Goal: Find specific page/section: Find specific page/section

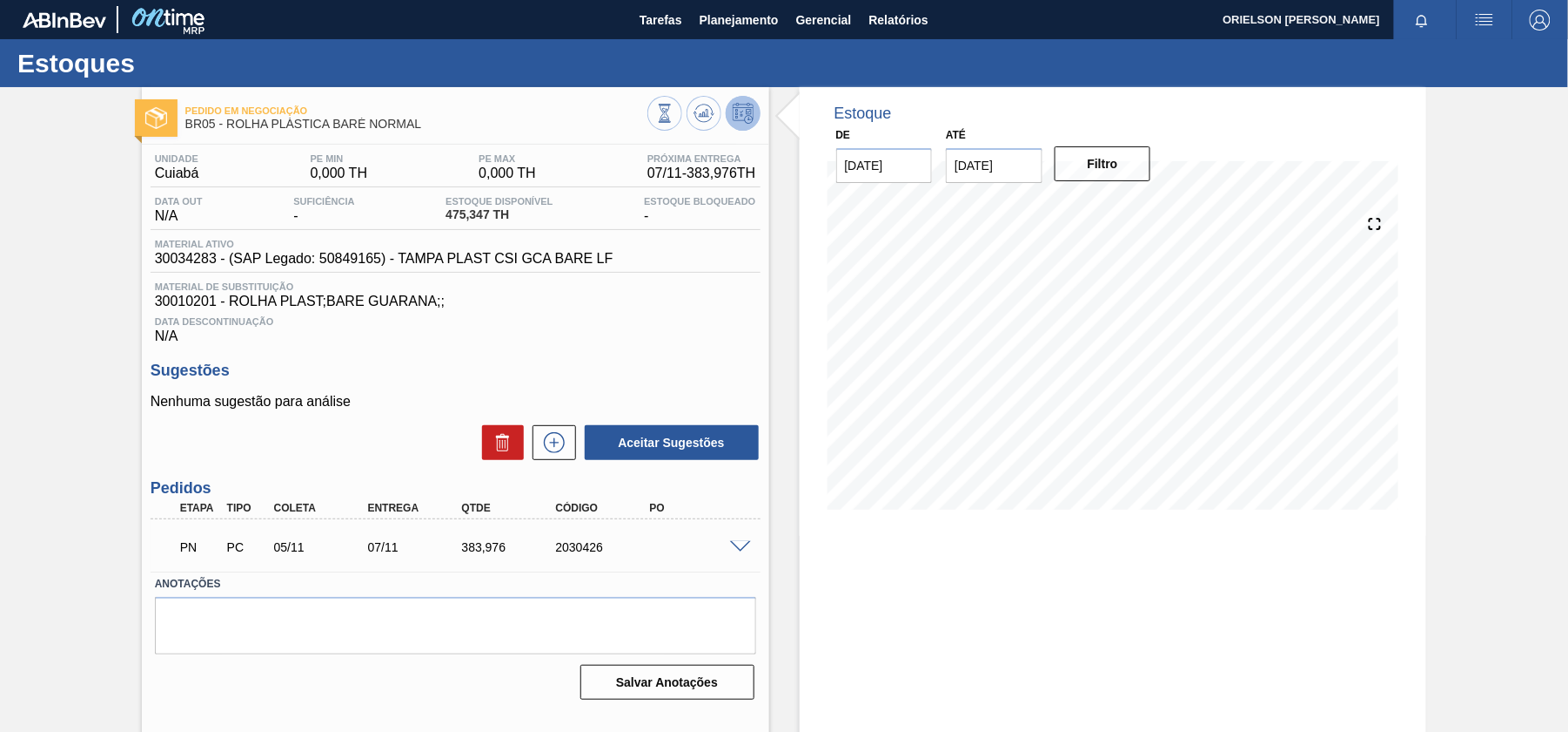
click at [96, 32] on div at bounding box center [117, 19] width 188 height 39
click at [165, 11] on img at bounding box center [167, 19] width 85 height 39
click at [80, 28] on div at bounding box center [117, 19] width 188 height 39
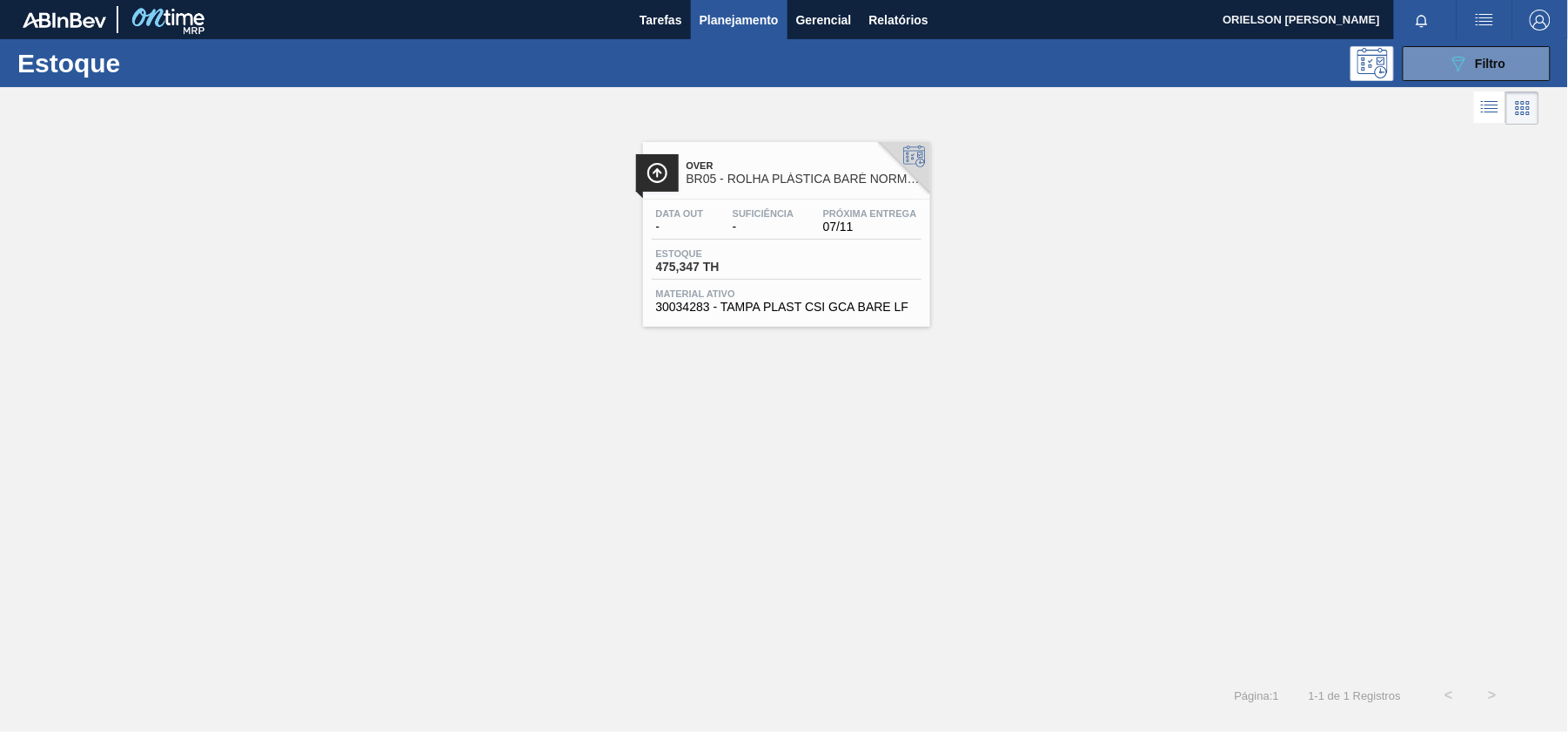
click at [919, 152] on icon at bounding box center [914, 156] width 22 height 22
click at [1330, 317] on div "Over BR05 - ROLHA PLÁSTICA BARÉ NORMAL Data out - Suficiência - Próxima Entrega…" at bounding box center [784, 227] width 1568 height 198
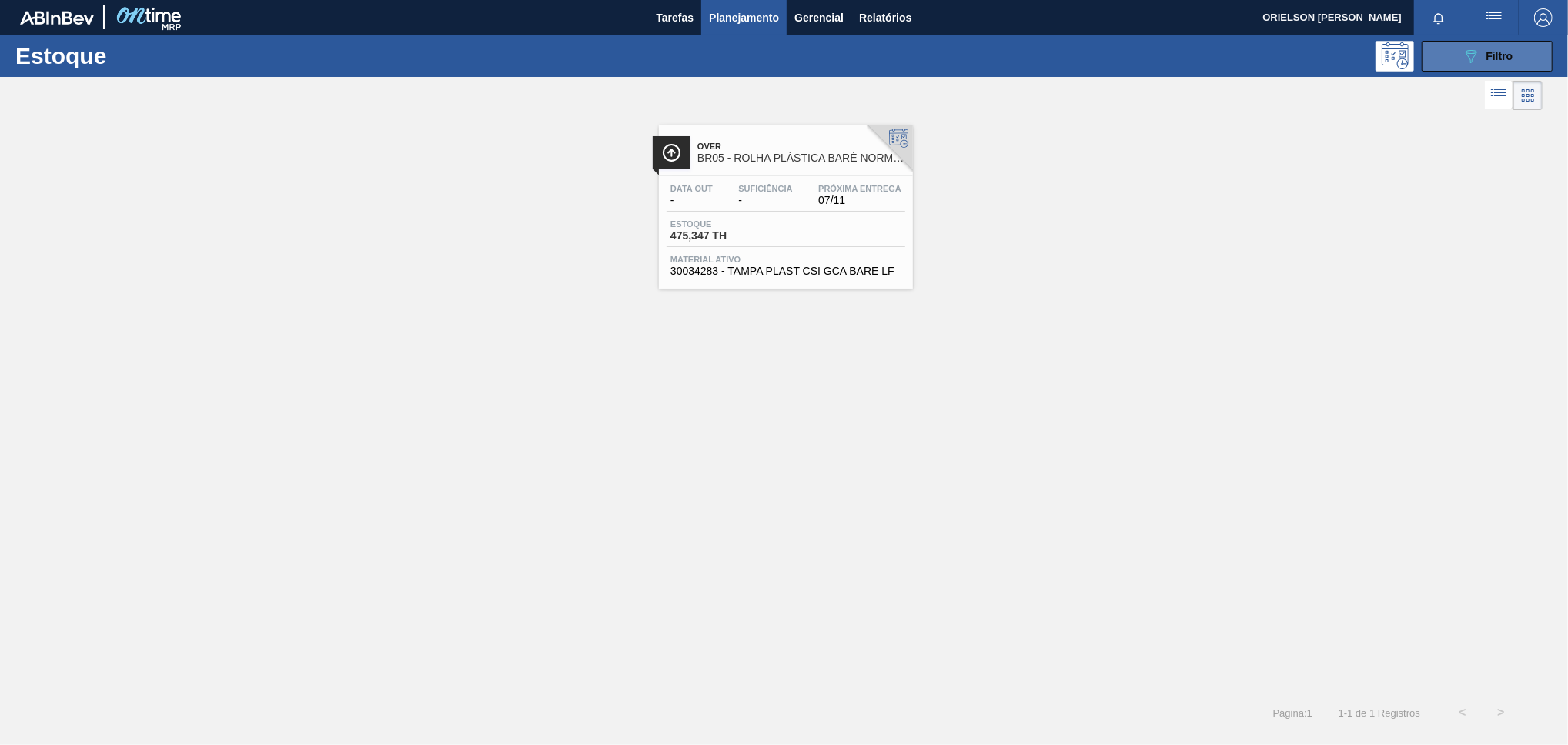
click at [1387, 64] on icon "089F7B8B-B2A5-4AFE-B5C0-19BA573D28AC" at bounding box center [1470, 56] width 19 height 19
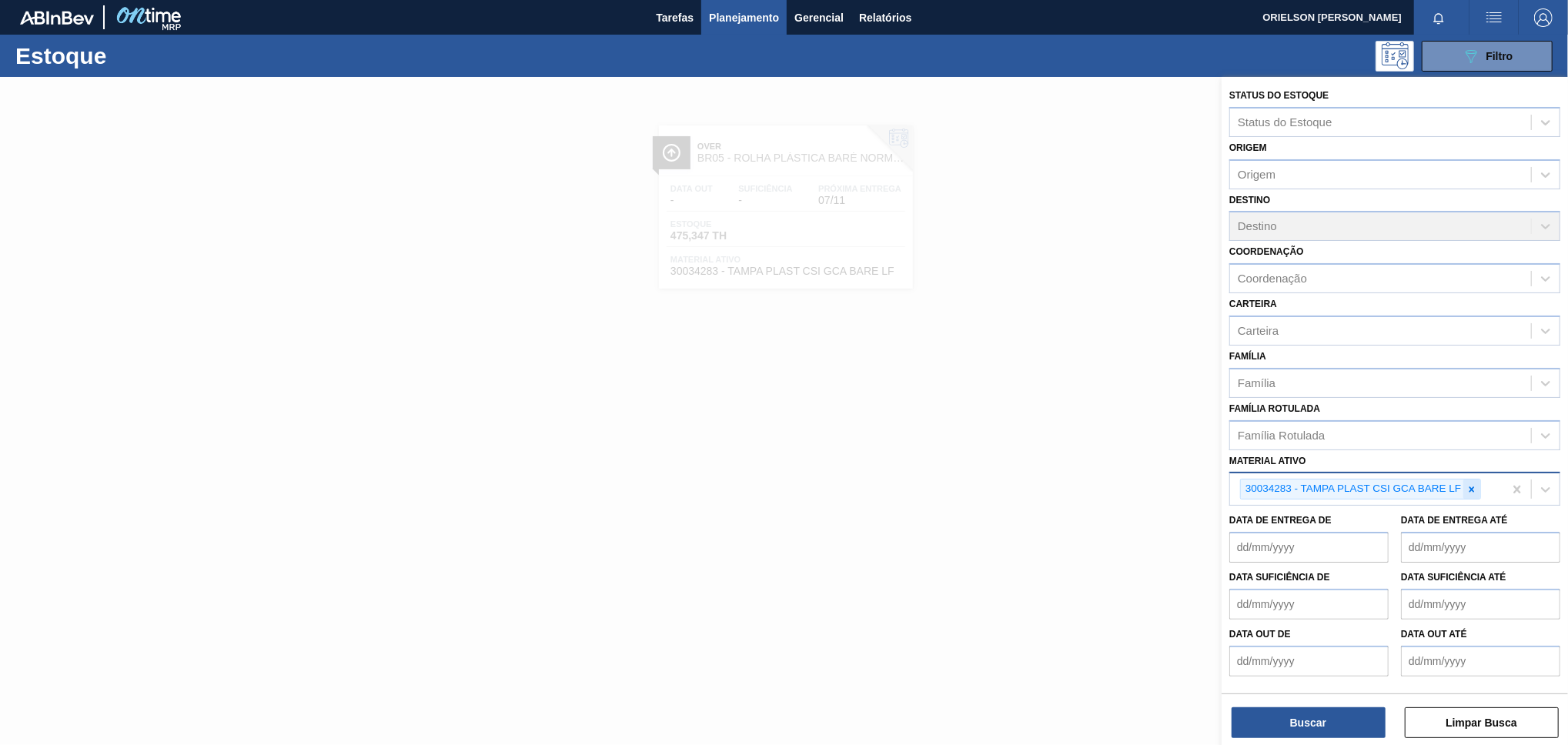
click at [1387, 486] on div at bounding box center [1471, 489] width 17 height 19
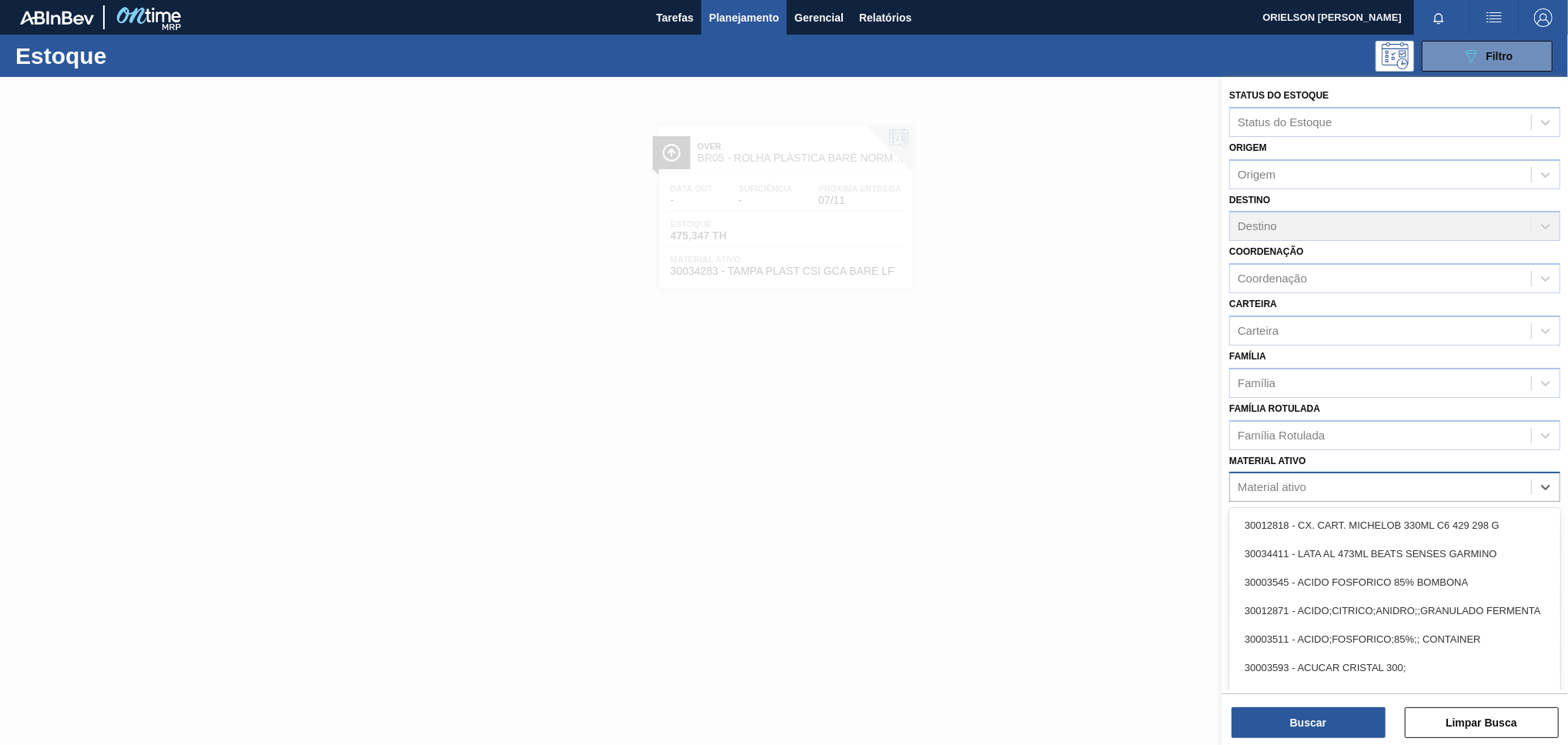
click at [1387, 486] on div "Material ativo" at bounding box center [1380, 488] width 301 height 23
paste ativo "20005387"
type ativo "20005387"
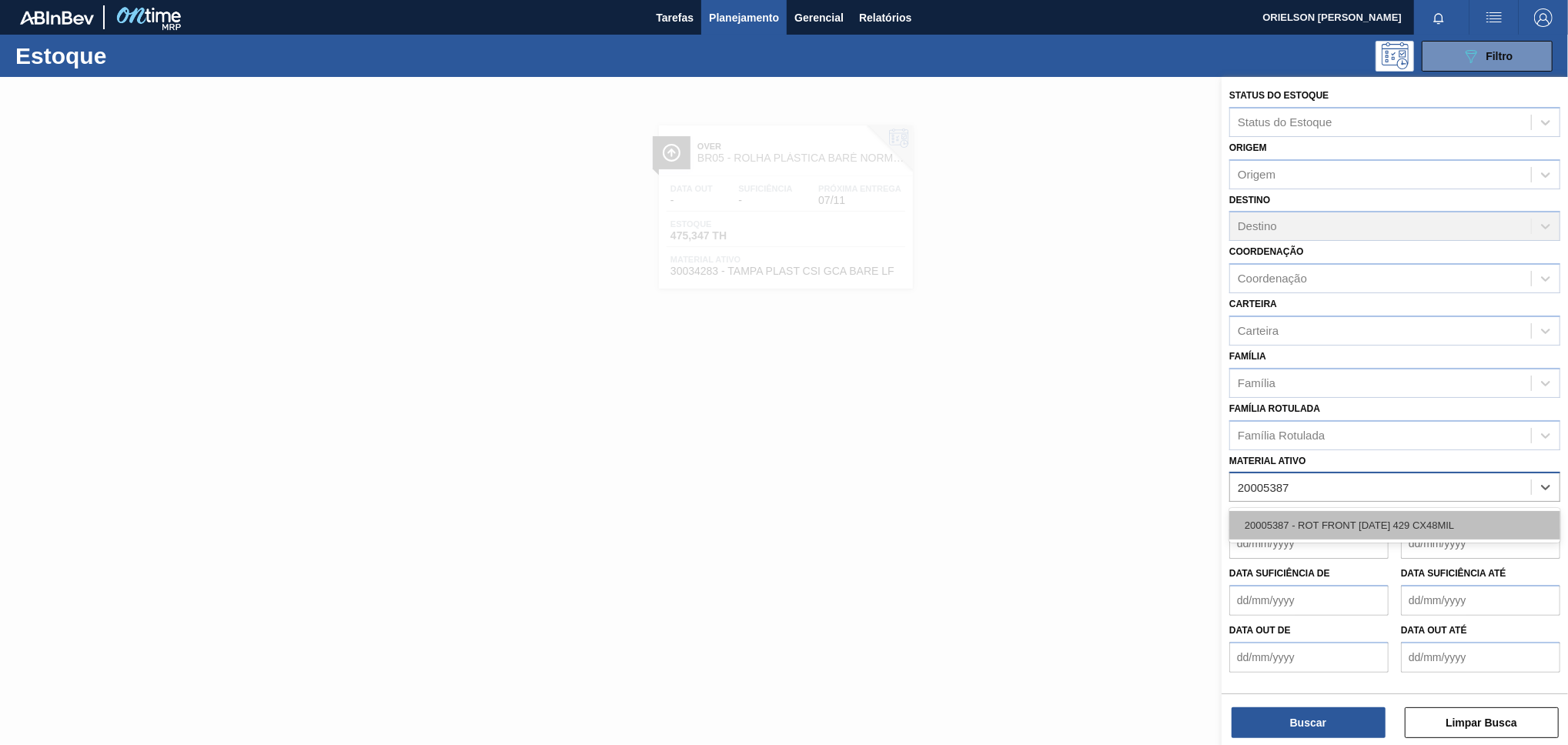
click at [1387, 518] on div "20005387 - ROT FRONT [DATE] 429 CX48MIL" at bounding box center [1395, 525] width 331 height 28
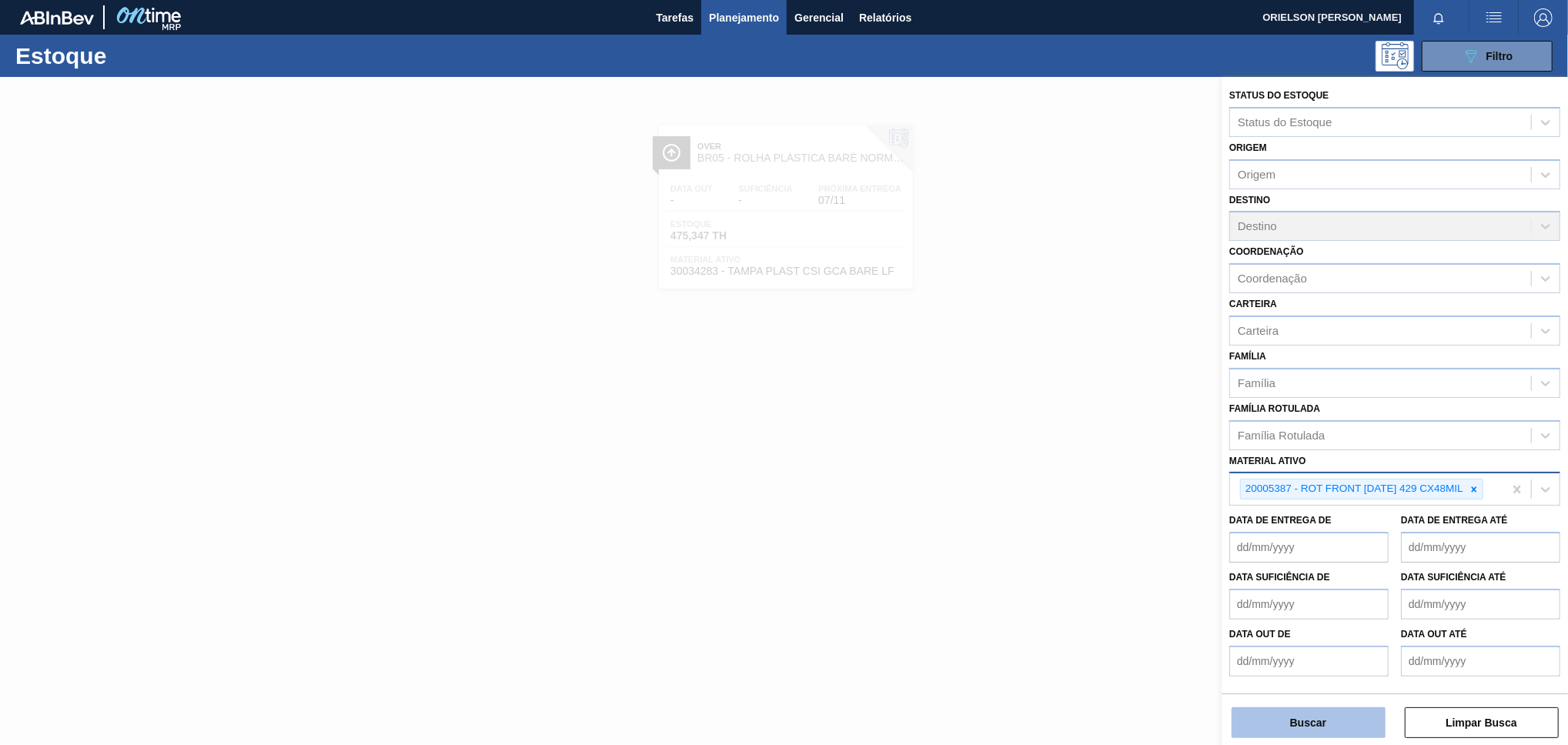
click at [1341, 646] on button "Buscar" at bounding box center [1308, 722] width 154 height 31
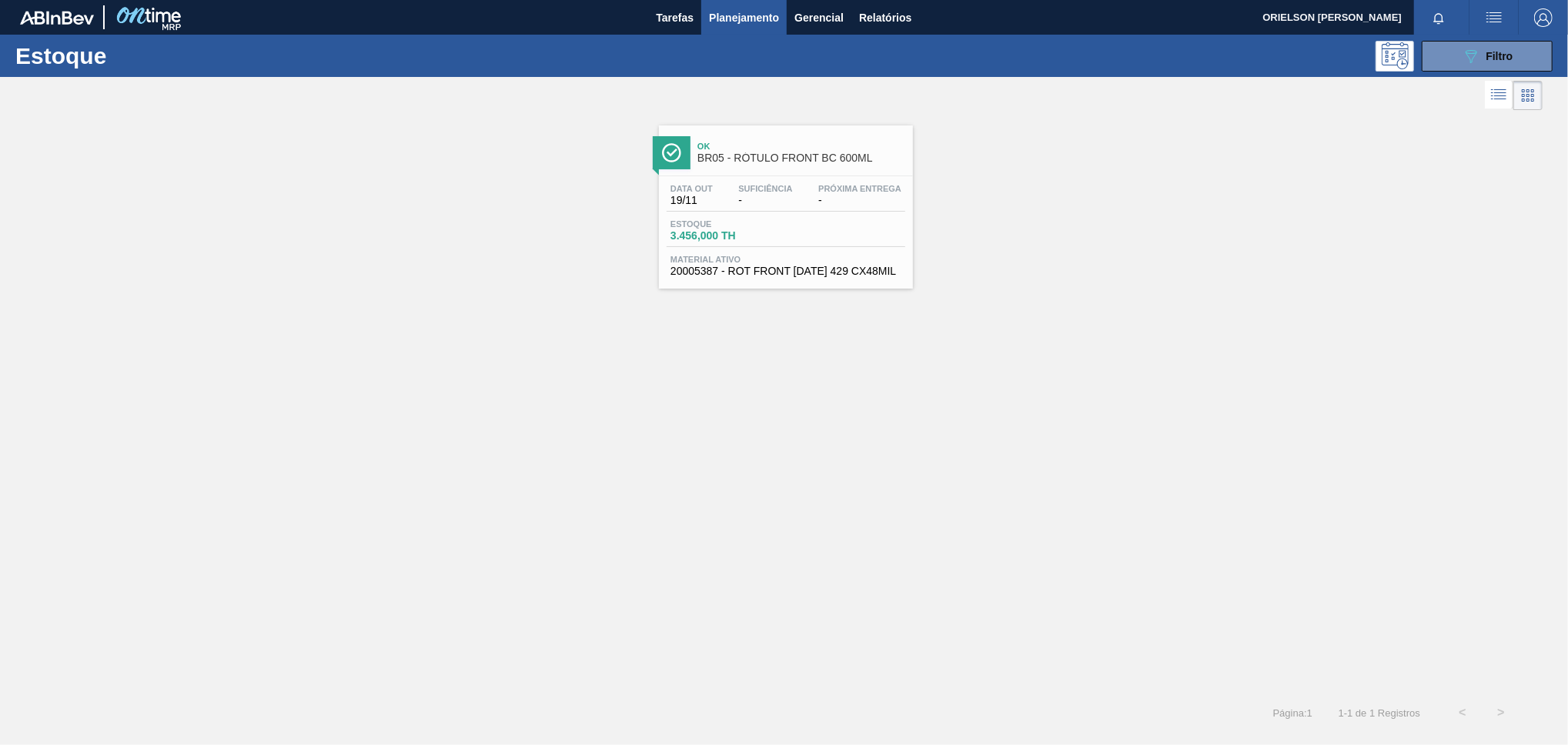
click at [766, 202] on span "-" at bounding box center [765, 200] width 54 height 11
